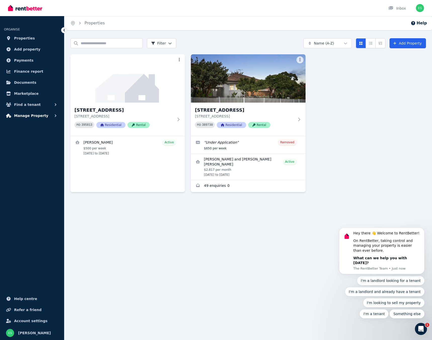
click at [24, 117] on span "Manage Property" at bounding box center [31, 116] width 34 height 6
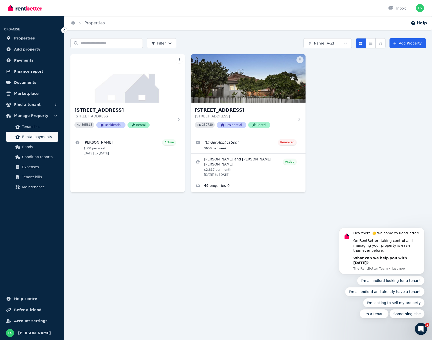
click at [44, 139] on span "Rental payments" at bounding box center [39, 137] width 34 height 6
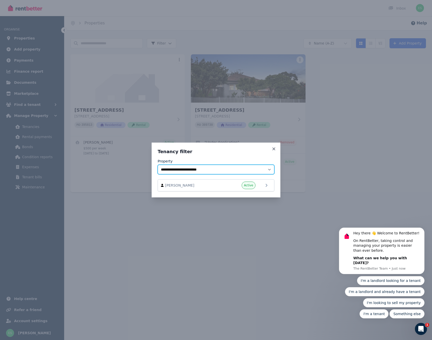
click at [210, 169] on select "**********" at bounding box center [216, 170] width 117 height 10
select select "**********"
click at [158, 165] on select "**********" at bounding box center [216, 170] width 117 height 10
click at [247, 186] on span "Active" at bounding box center [248, 185] width 9 height 4
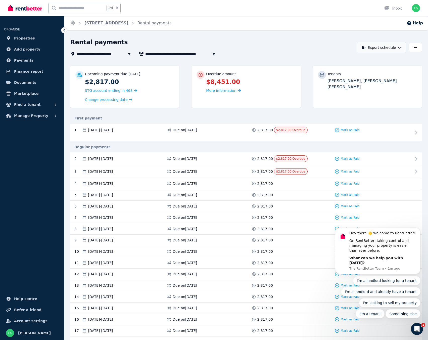
click at [386, 47] on button "Export schedule" at bounding box center [382, 47] width 50 height 11
click at [373, 58] on div "PDF" at bounding box center [382, 60] width 43 height 5
click at [398, 49] on button "Export schedule" at bounding box center [382, 47] width 50 height 11
click at [383, 70] on p "Excel spreadsheet (xlsx)" at bounding box center [383, 69] width 47 height 5
click at [408, 0] on div "Open main menu Ctrl k Inbox Open user menu" at bounding box center [214, 8] width 412 height 16
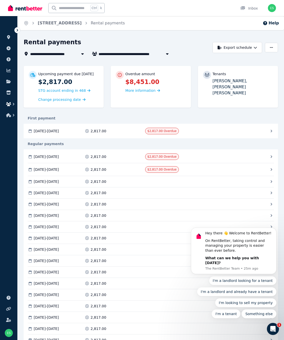
click at [11, 104] on icon "button" at bounding box center [13, 104] width 5 height 5
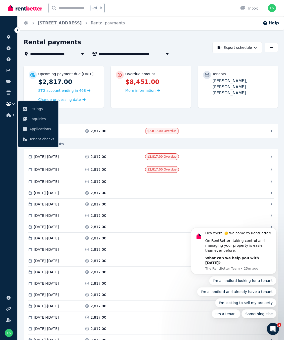
click at [10, 103] on icon "button" at bounding box center [8, 104] width 5 height 4
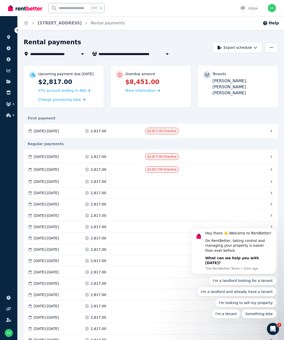
click at [16, 32] on icon at bounding box center [17, 30] width 5 height 5
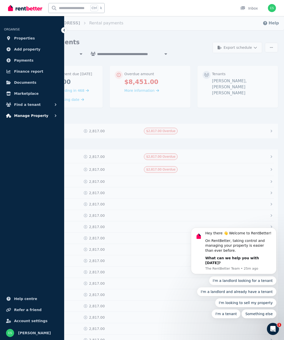
click at [27, 117] on span "Manage Property" at bounding box center [31, 116] width 34 height 6
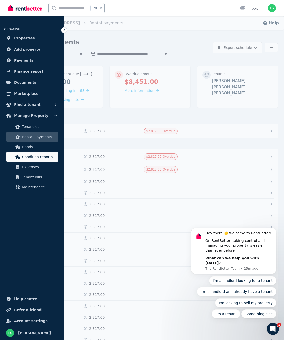
click at [41, 158] on span "Condition reports" at bounding box center [39, 157] width 34 height 6
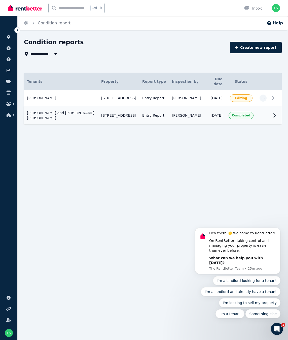
click at [264, 112] on td at bounding box center [262, 115] width 13 height 18
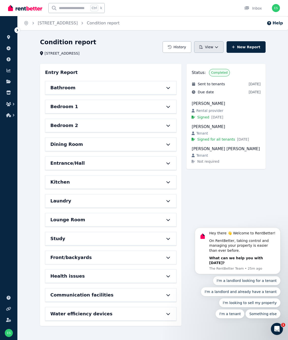
click at [216, 49] on button "View" at bounding box center [208, 47] width 29 height 12
click at [202, 71] on p "Download as PDF" at bounding box center [195, 69] width 35 height 5
click at [217, 48] on button "View" at bounding box center [208, 47] width 29 height 12
click at [195, 61] on p "View report" at bounding box center [190, 60] width 24 height 5
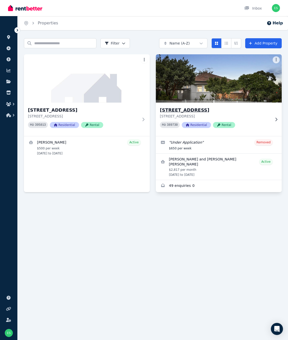
click at [186, 112] on h3 "[STREET_ADDRESS]" at bounding box center [215, 110] width 111 height 7
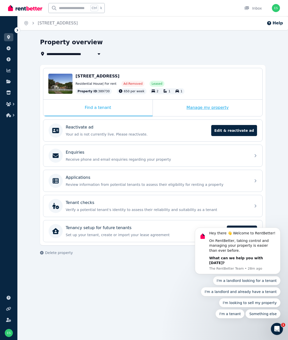
click at [204, 110] on div "Manage my property" at bounding box center [207, 108] width 109 height 17
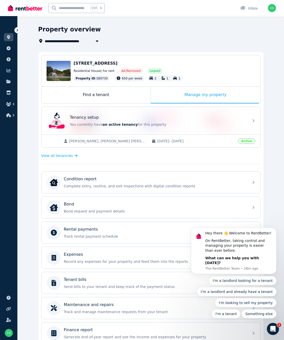
scroll to position [25, 0]
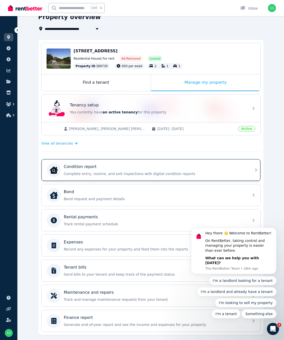
click at [132, 170] on div "Condition report Complete entry, routine, and exit inspections with digital con…" at bounding box center [155, 170] width 182 height 13
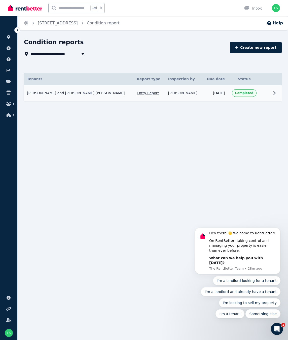
click at [242, 94] on span "Completed" at bounding box center [244, 93] width 18 height 4
click at [212, 92] on td "[DATE]" at bounding box center [214, 93] width 25 height 16
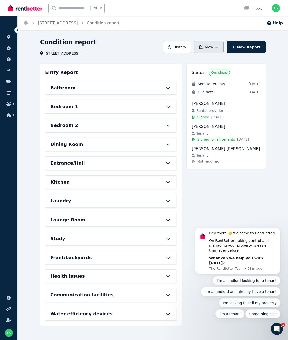
click at [218, 47] on icon "button" at bounding box center [216, 47] width 3 height 2
click at [195, 70] on p "Download as PDF" at bounding box center [195, 69] width 35 height 5
click at [126, 41] on div "Condition report" at bounding box center [99, 43] width 119 height 10
click at [279, 6] on img "button" at bounding box center [276, 8] width 8 height 8
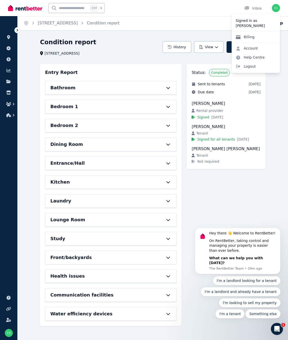
click at [251, 36] on link "Billing" at bounding box center [244, 36] width 27 height 9
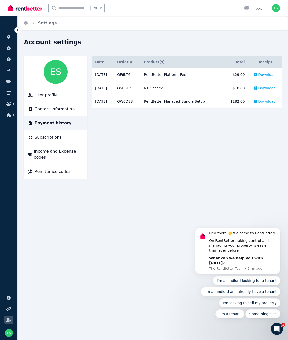
click at [165, 170] on main "Date Order # Order & Product(s) Product(s) Total Receipt [DATE] # GF6KT6 RentBe…" at bounding box center [186, 117] width 189 height 123
click at [251, 9] on div at bounding box center [248, 8] width 8 height 5
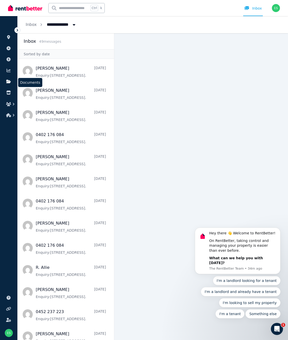
click at [10, 82] on icon at bounding box center [8, 82] width 5 height 4
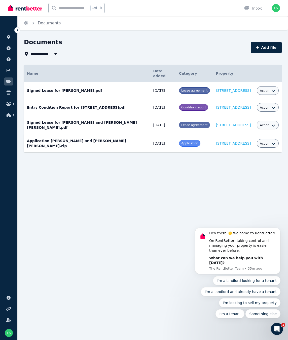
click at [267, 142] on span "Action" at bounding box center [265, 144] width 10 height 4
click at [248, 169] on link "Download" at bounding box center [252, 173] width 48 height 9
drag, startPoint x: 53, startPoint y: 211, endPoint x: 13, endPoint y: 199, distance: 41.0
click at [53, 211] on div "**********" at bounding box center [144, 170] width 288 height 340
click at [8, 117] on button "button" at bounding box center [8, 115] width 9 height 9
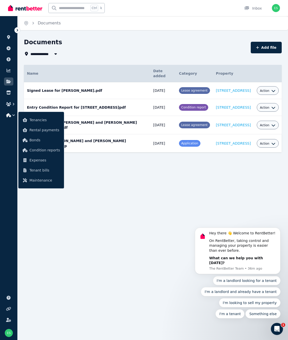
click at [66, 236] on div "**********" at bounding box center [144, 170] width 288 height 340
click at [5, 114] on button "button" at bounding box center [8, 115] width 9 height 9
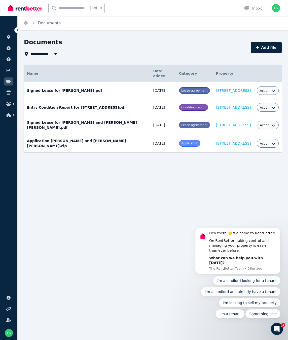
click at [17, 29] on icon at bounding box center [17, 30] width 5 height 5
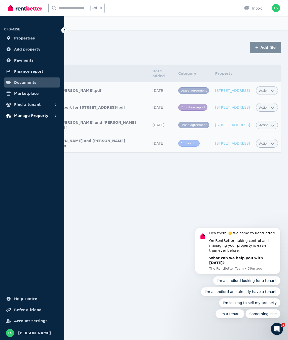
click at [39, 118] on span "Manage Property" at bounding box center [31, 116] width 34 height 6
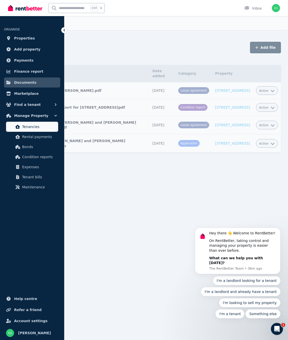
click at [38, 128] on span "Tenancies" at bounding box center [39, 127] width 34 height 6
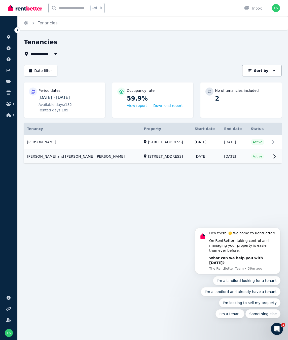
click at [258, 156] on link "View property details" at bounding box center [153, 157] width 258 height 14
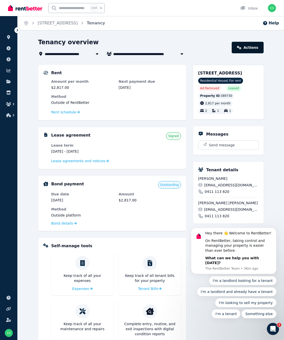
click at [245, 46] on link "Actions" at bounding box center [248, 48] width 32 height 12
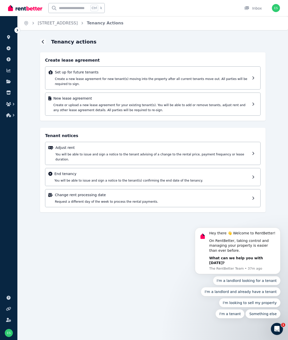
click at [120, 277] on div "Home [STREET_ADDRESS] Actions Tenancy actions Create lease agreement Set up for…" at bounding box center [144, 170] width 288 height 340
click at [275, 6] on img "button" at bounding box center [276, 8] width 8 height 8
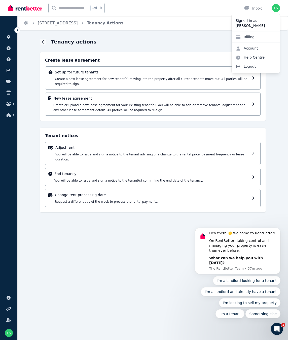
click at [254, 66] on span "Logout" at bounding box center [255, 66] width 48 height 9
